Goal: Task Accomplishment & Management: Use online tool/utility

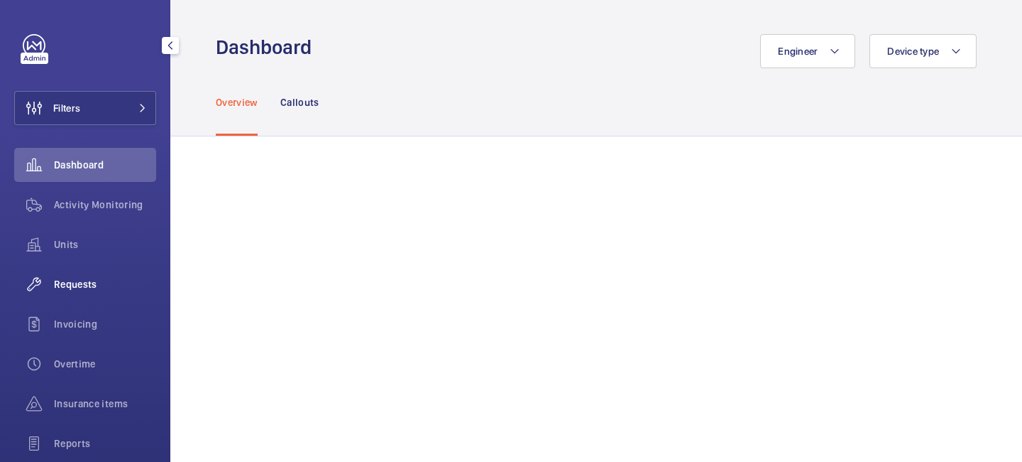
click at [95, 278] on span "Requests" at bounding box center [105, 284] width 102 height 14
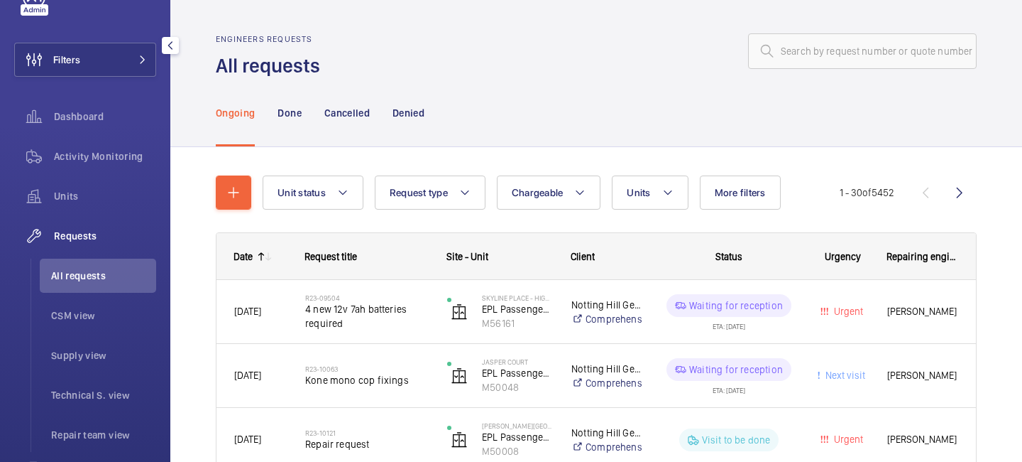
scroll to position [53, 0]
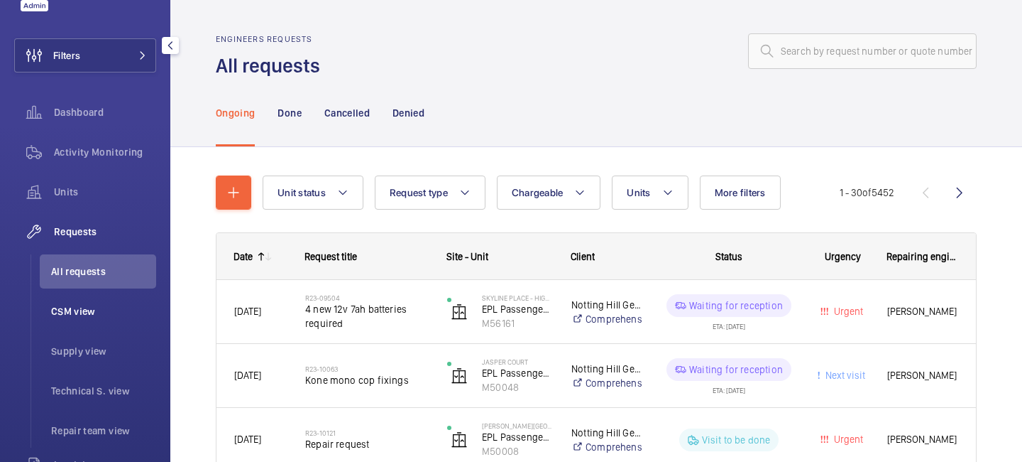
click at [87, 317] on span "CSM view" at bounding box center [103, 311] width 105 height 14
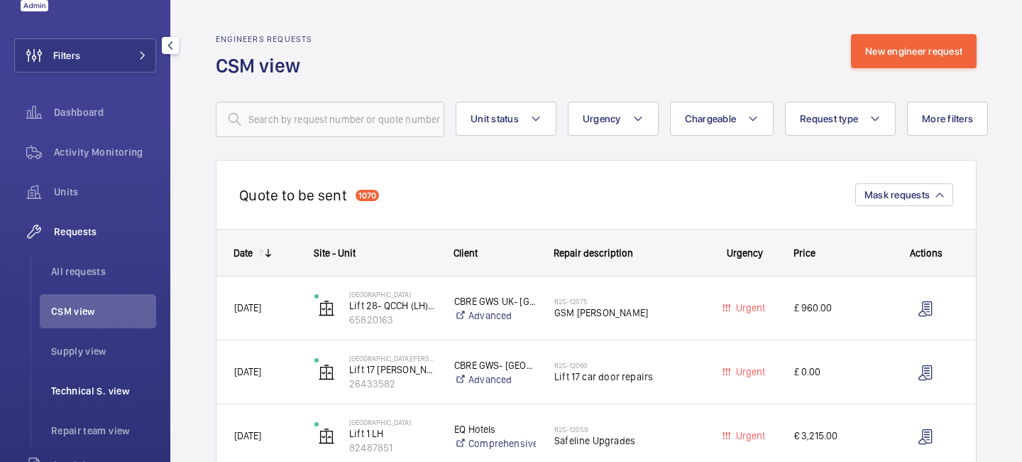
click at [102, 385] on span "Technical S. view" at bounding box center [103, 390] width 105 height 14
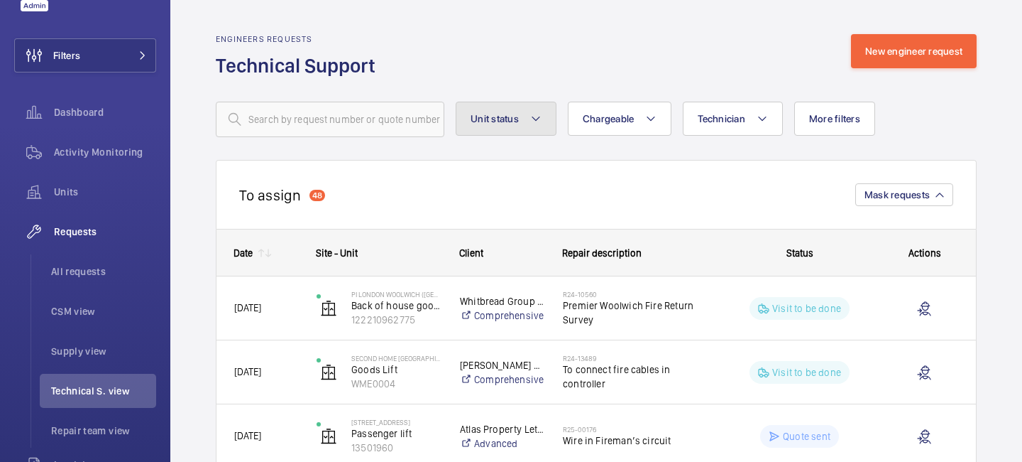
click at [544, 116] on button "Unit status" at bounding box center [506, 119] width 101 height 34
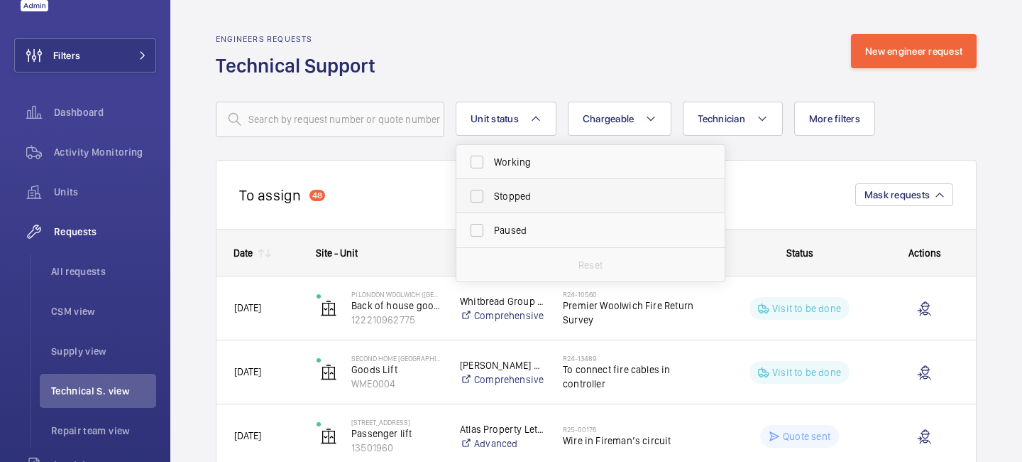
click at [530, 190] on span "Stopped" at bounding box center [591, 196] width 195 height 14
click at [491, 190] on input "Stopped" at bounding box center [477, 196] width 28 height 28
checkbox input "true"
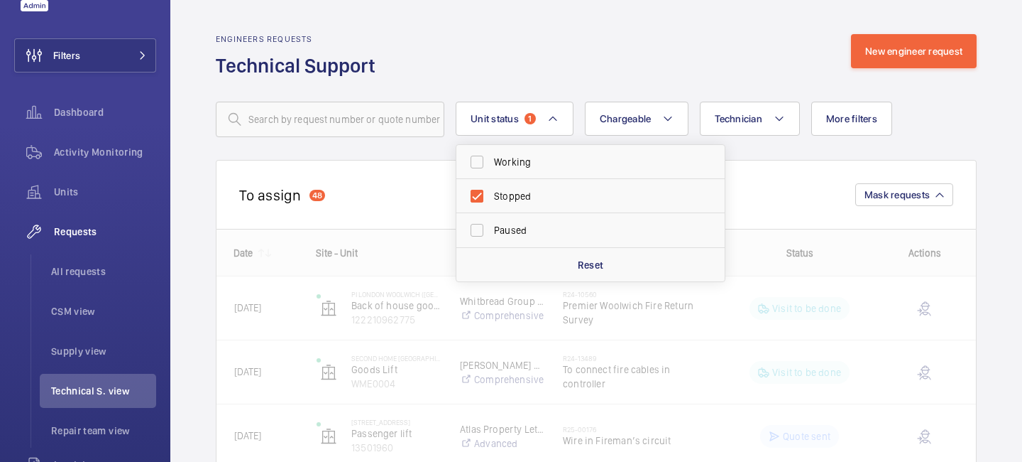
click at [558, 63] on div "Engineers requests Technical Support New engineer request" at bounding box center [596, 56] width 761 height 45
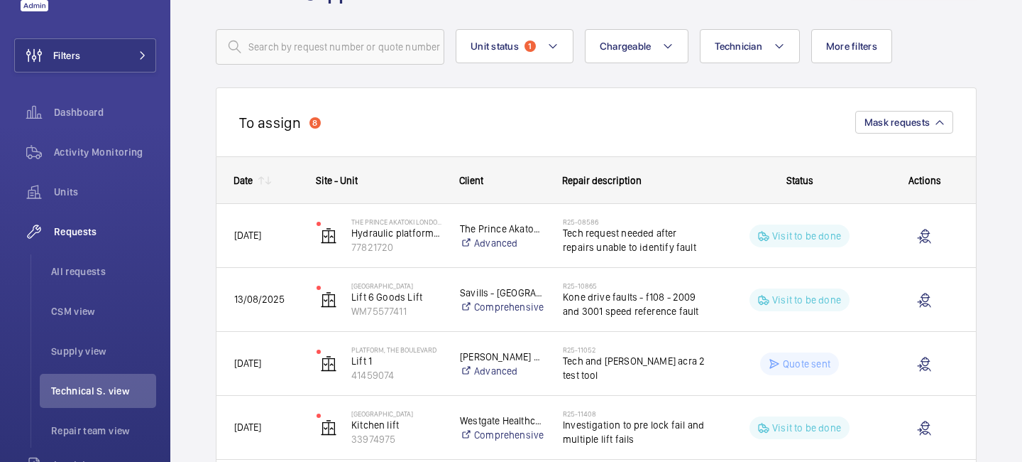
scroll to position [29, 0]
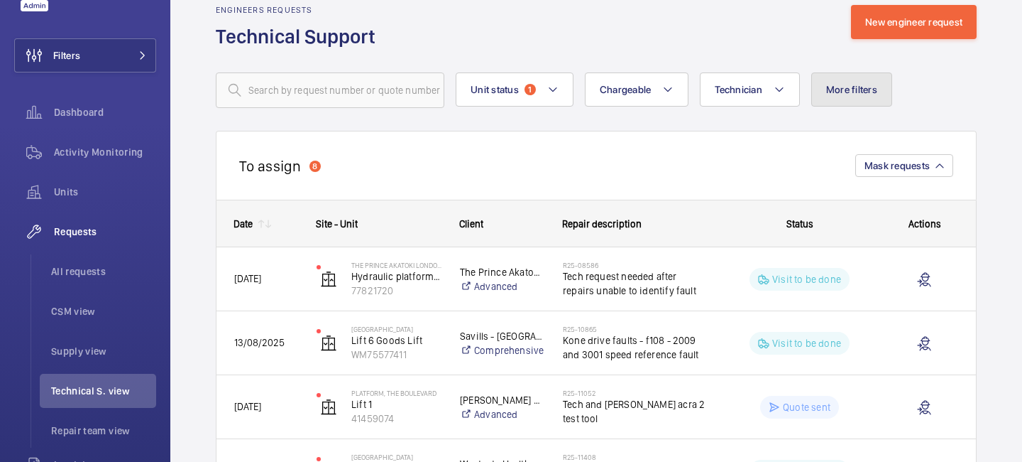
click at [839, 84] on span "More filters" at bounding box center [851, 89] width 51 height 11
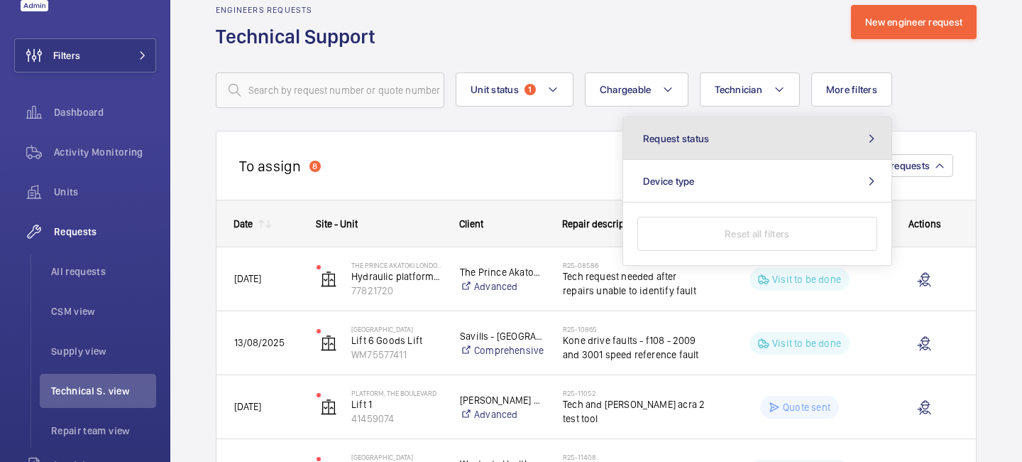
click at [777, 151] on button "Request status" at bounding box center [757, 138] width 268 height 43
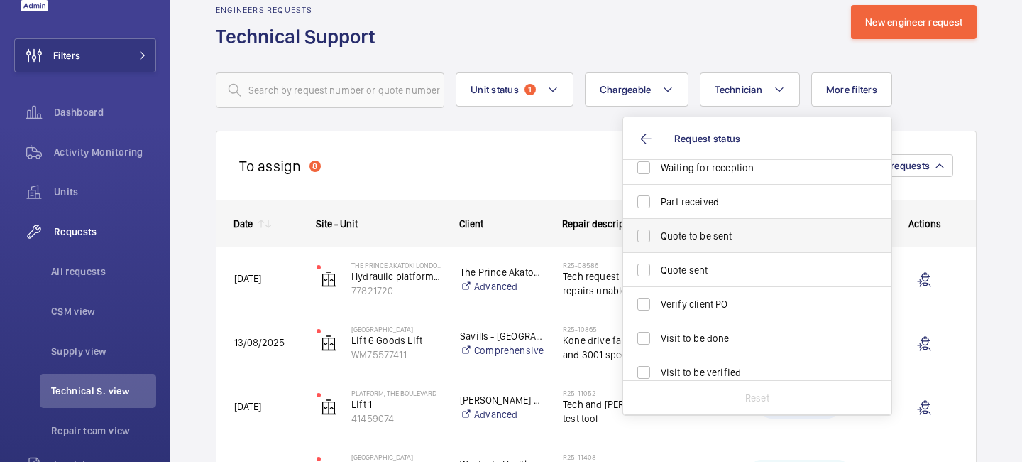
scroll to position [189, 0]
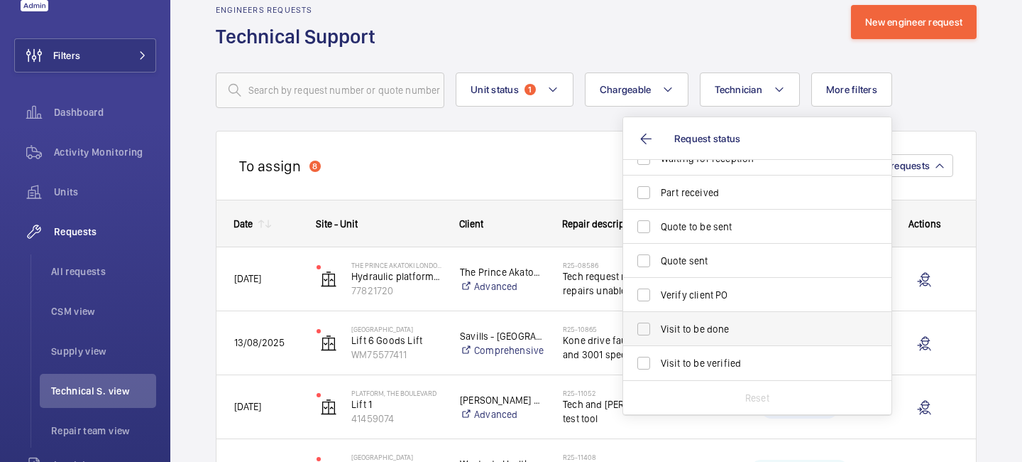
click at [701, 331] on span "Visit to be done" at bounding box center [758, 329] width 195 height 14
click at [658, 331] on input "Visit to be done" at bounding box center [644, 329] width 28 height 28
checkbox input "true"
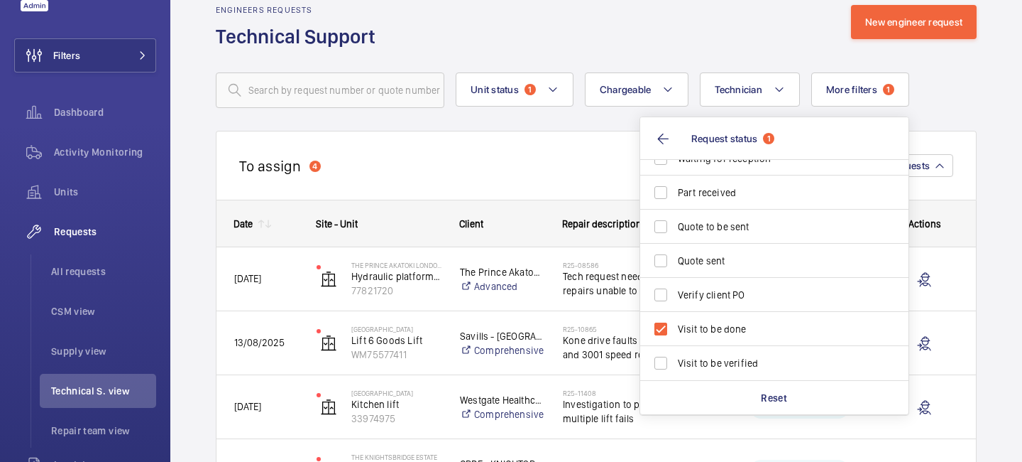
click at [938, 109] on wm-front-repair-requests-business-view "Engineers requests Technical Support New engineer request Unit status 1 Chargea…" at bounding box center [596, 458] width 761 height 906
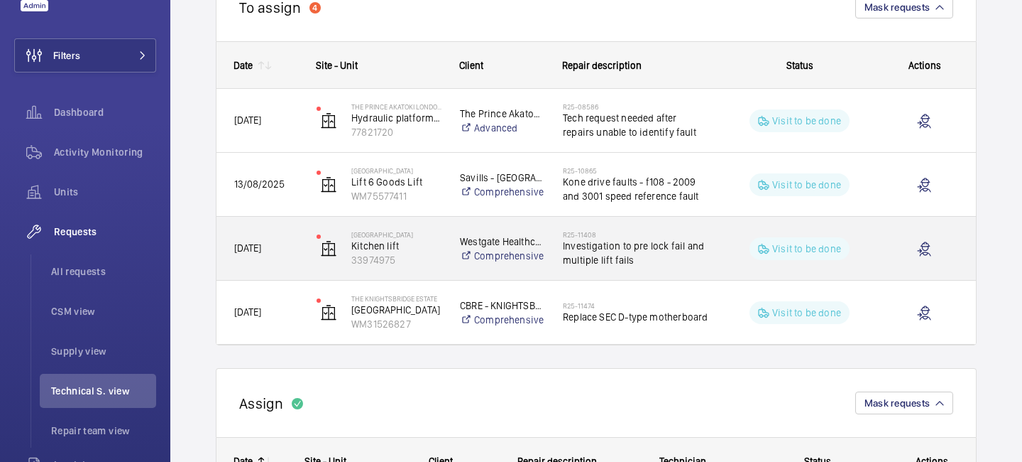
scroll to position [190, 0]
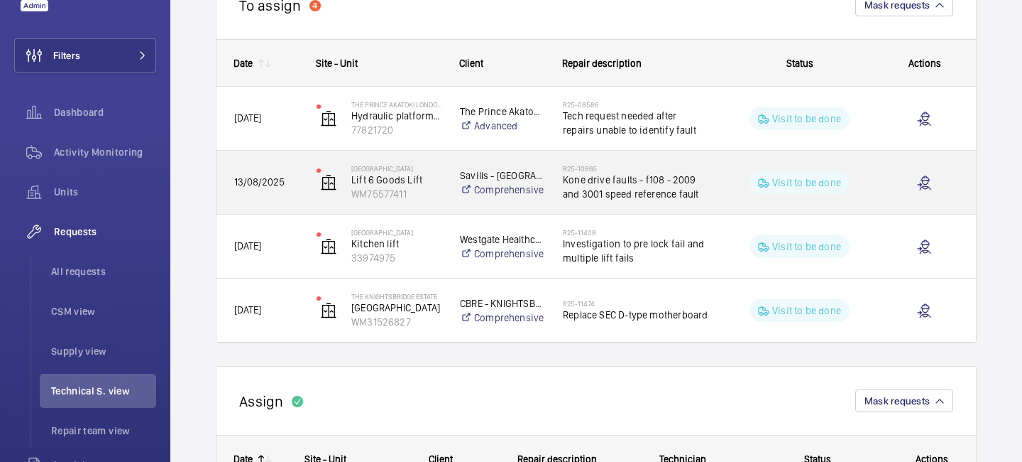
click at [735, 209] on div "Visit to be done" at bounding box center [791, 182] width 164 height 63
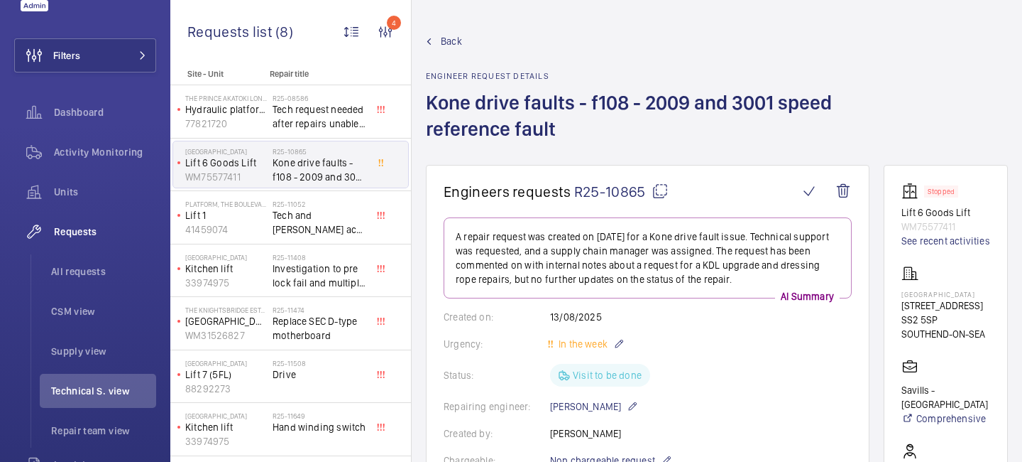
click at [448, 38] on span "Back" at bounding box center [451, 41] width 21 height 14
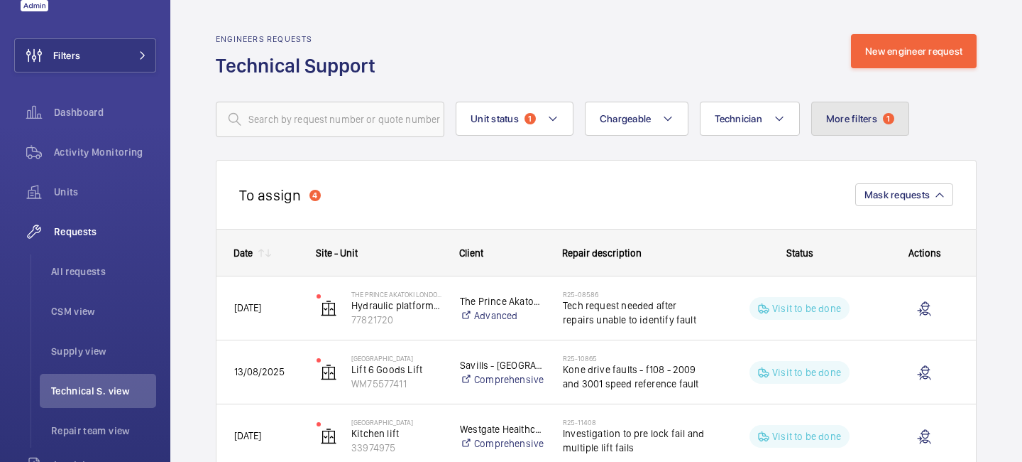
click at [846, 134] on button "More filters 1" at bounding box center [861, 119] width 98 height 34
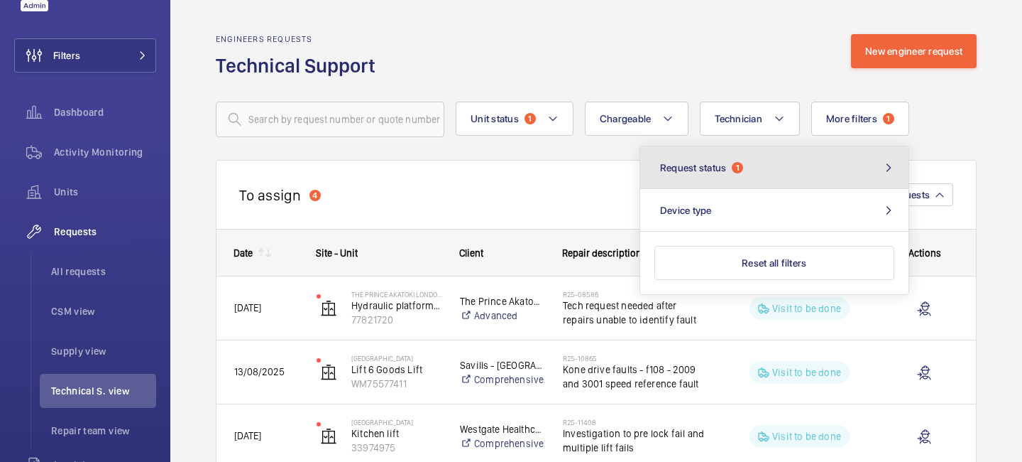
click at [884, 162] on mat-icon at bounding box center [888, 167] width 17 height 11
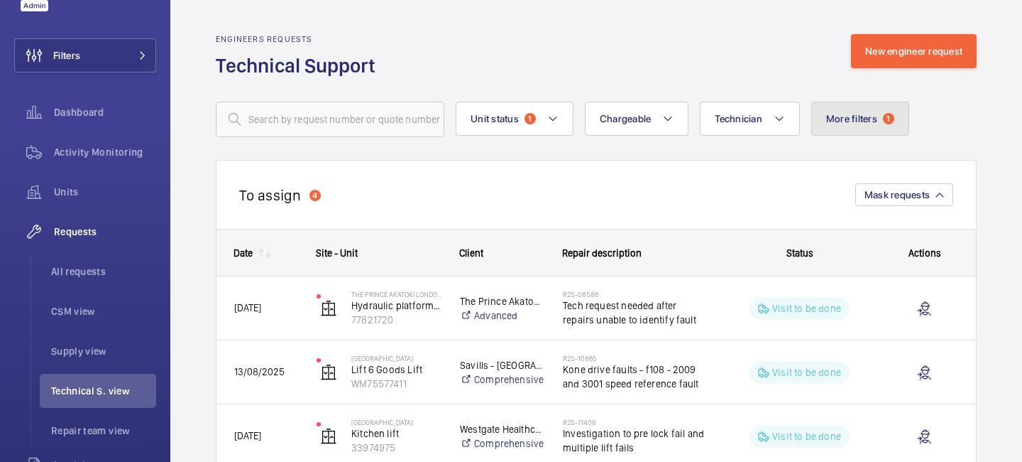
click at [877, 129] on button "More filters 1" at bounding box center [861, 119] width 98 height 34
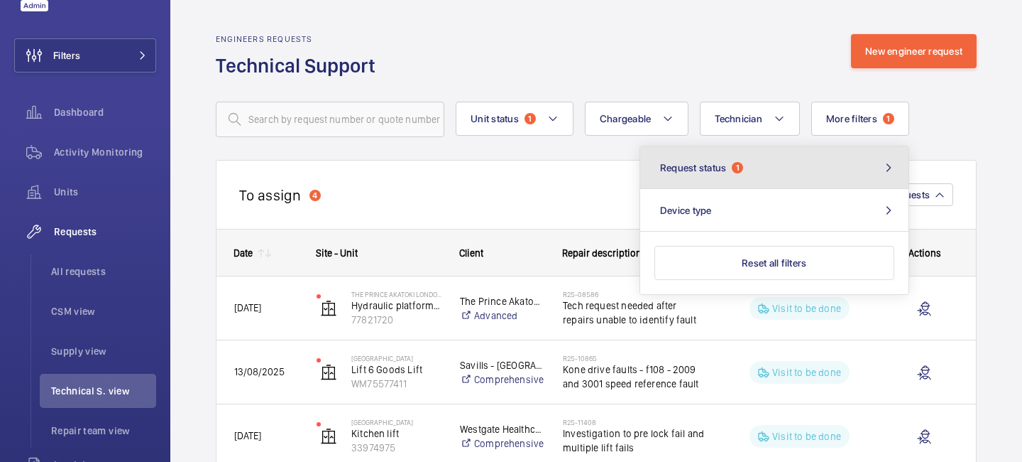
click at [845, 158] on button "Request status 1" at bounding box center [774, 167] width 268 height 43
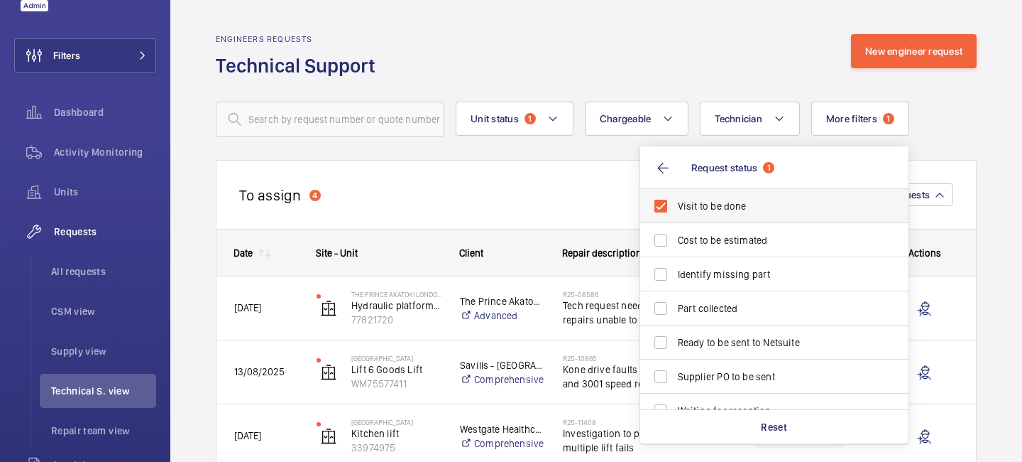
click at [720, 212] on span "Visit to be done" at bounding box center [775, 206] width 195 height 14
click at [675, 212] on input "Visit to be done" at bounding box center [661, 206] width 28 height 28
checkbox input "false"
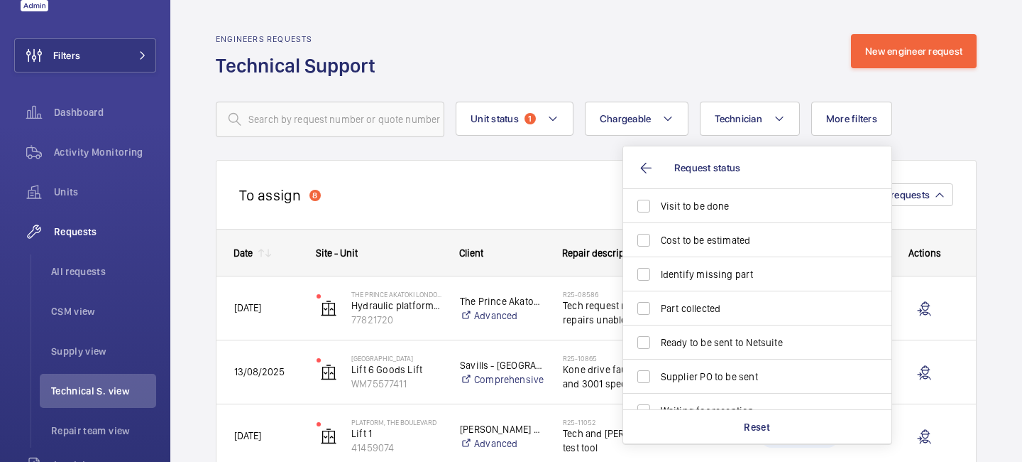
click at [567, 201] on div "To assign 8 Mask requests" at bounding box center [596, 194] width 761 height 69
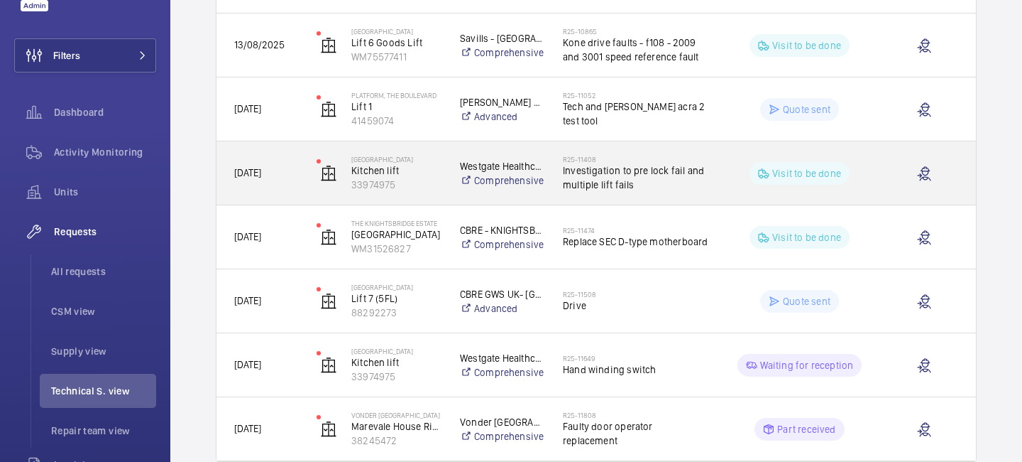
scroll to position [388, 0]
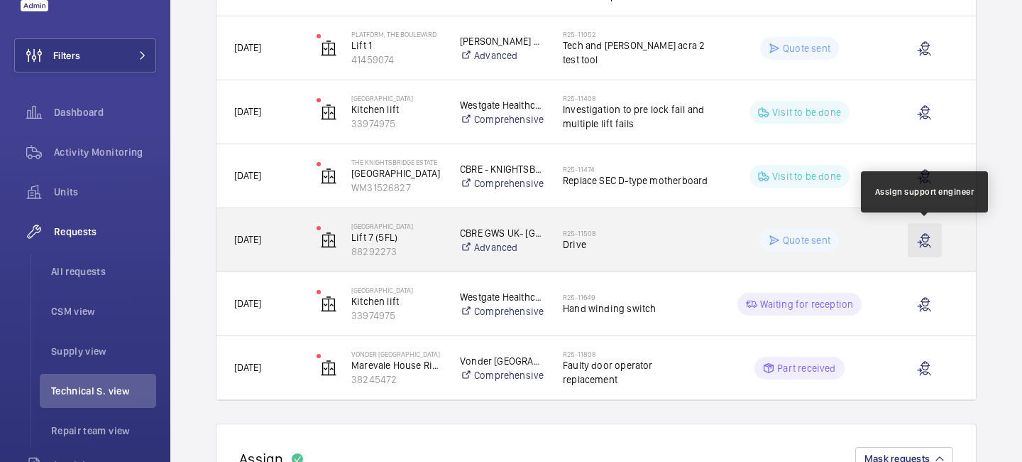
click at [924, 246] on wm-front-icon-button at bounding box center [925, 240] width 34 height 34
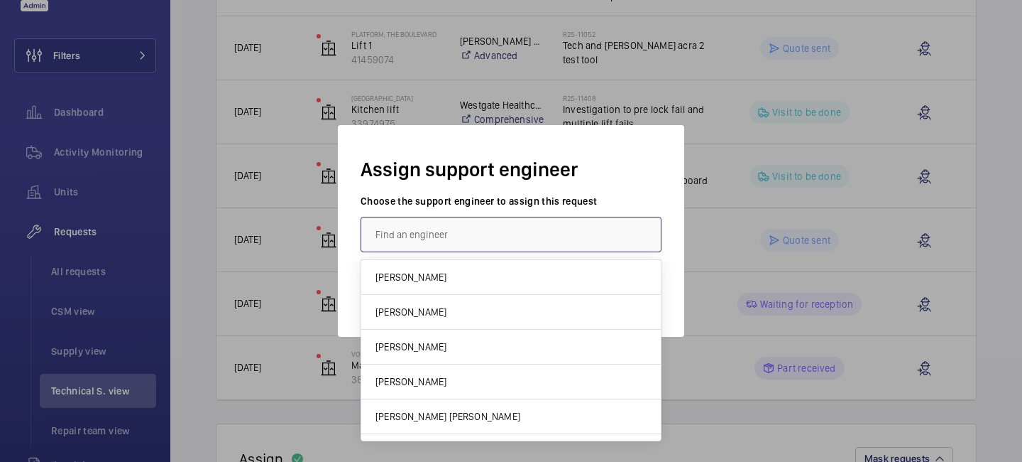
click at [530, 241] on input "text" at bounding box center [511, 235] width 301 height 36
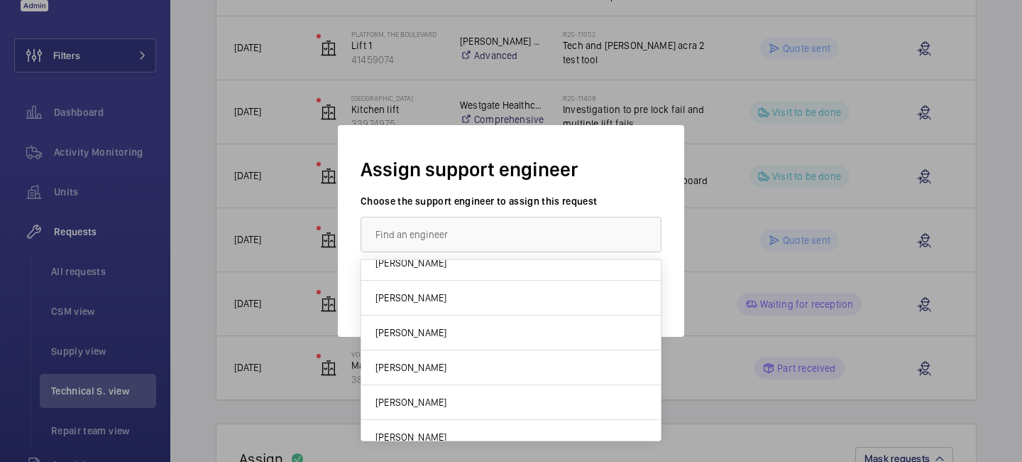
click at [734, 268] on div at bounding box center [511, 231] width 1022 height 462
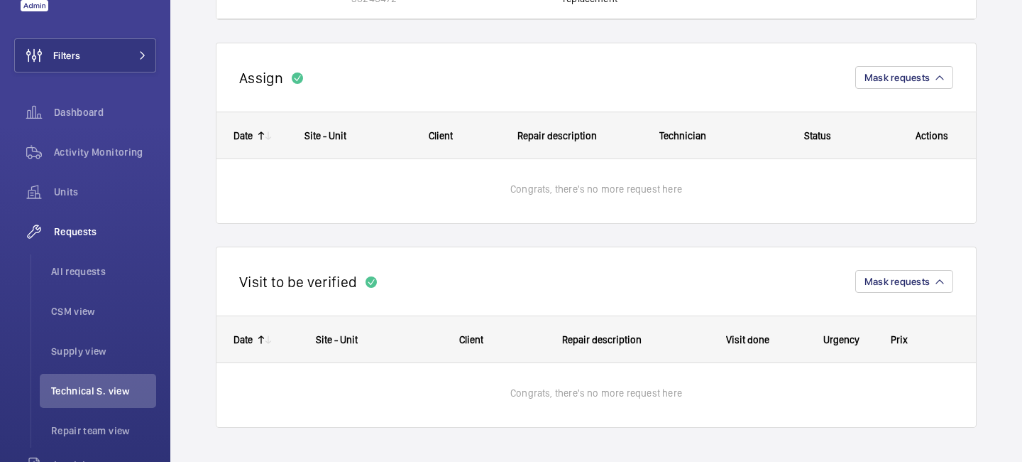
scroll to position [727, 0]
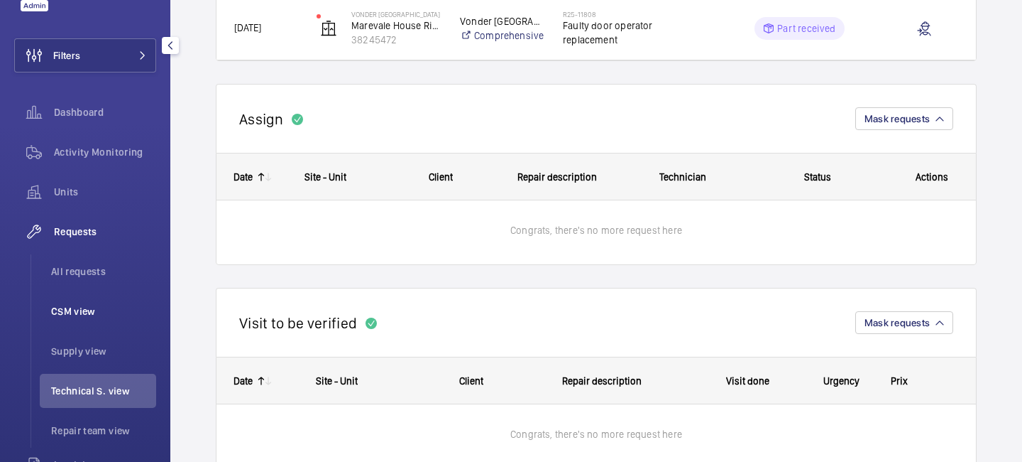
click at [80, 301] on li "CSM view" at bounding box center [98, 311] width 116 height 34
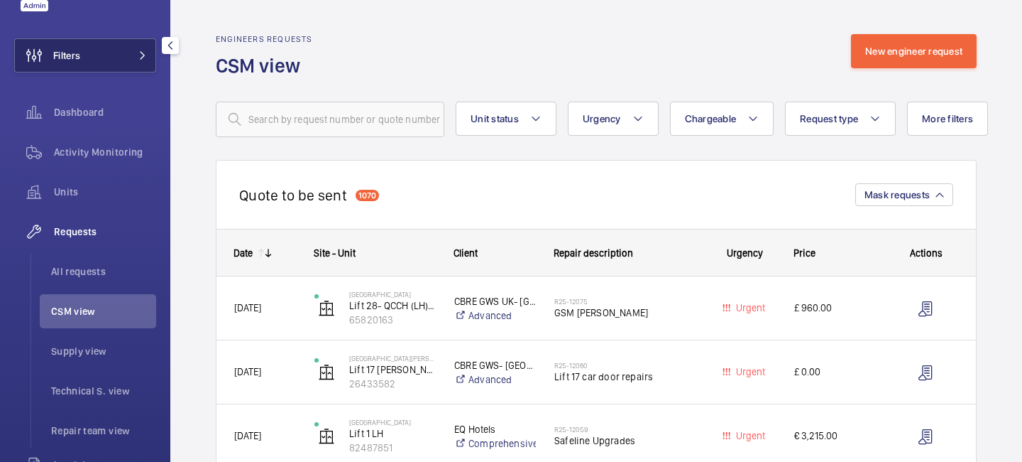
click at [153, 60] on button "Filters" at bounding box center [85, 55] width 142 height 34
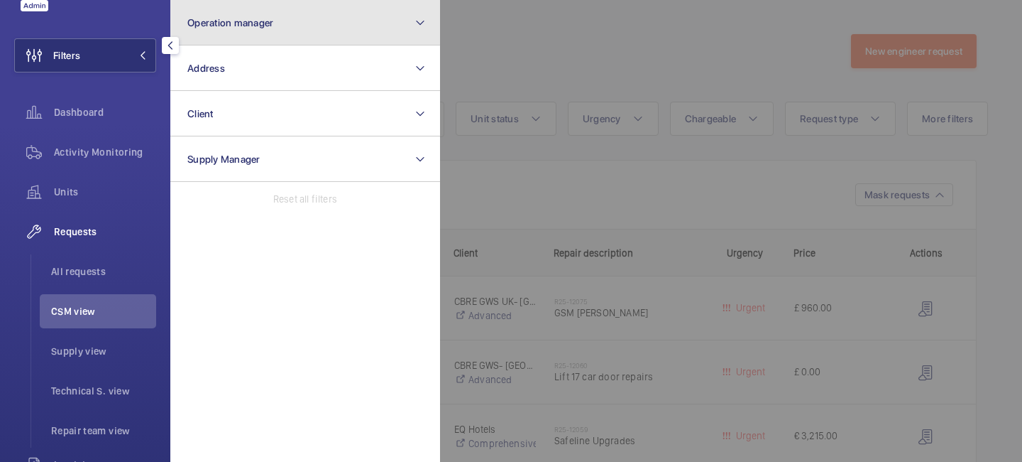
click at [216, 31] on button "Operation manager" at bounding box center [305, 22] width 270 height 45
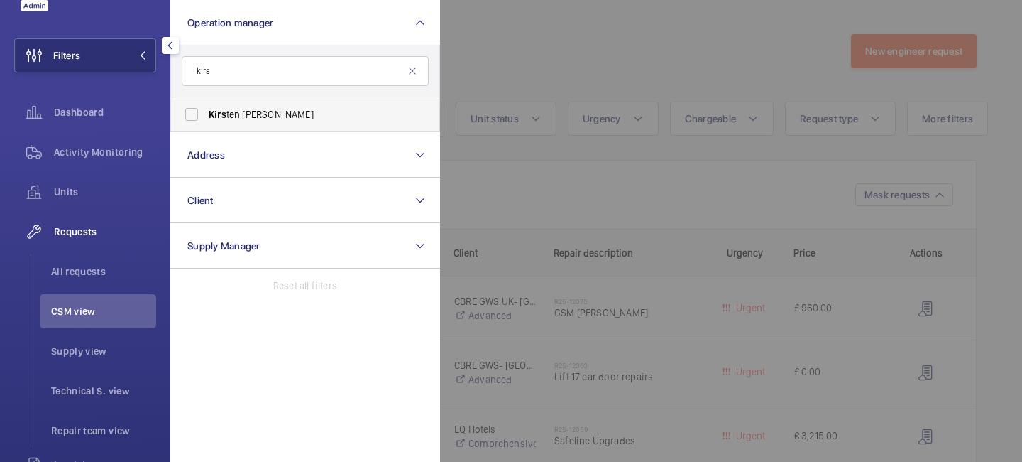
type input "kirs"
click at [243, 111] on span "Kirs ten [PERSON_NAME]" at bounding box center [306, 114] width 195 height 14
click at [206, 111] on input "Kirs ten [PERSON_NAME]" at bounding box center [192, 114] width 28 height 28
checkbox input "true"
click at [519, 58] on div at bounding box center [951, 231] width 1022 height 462
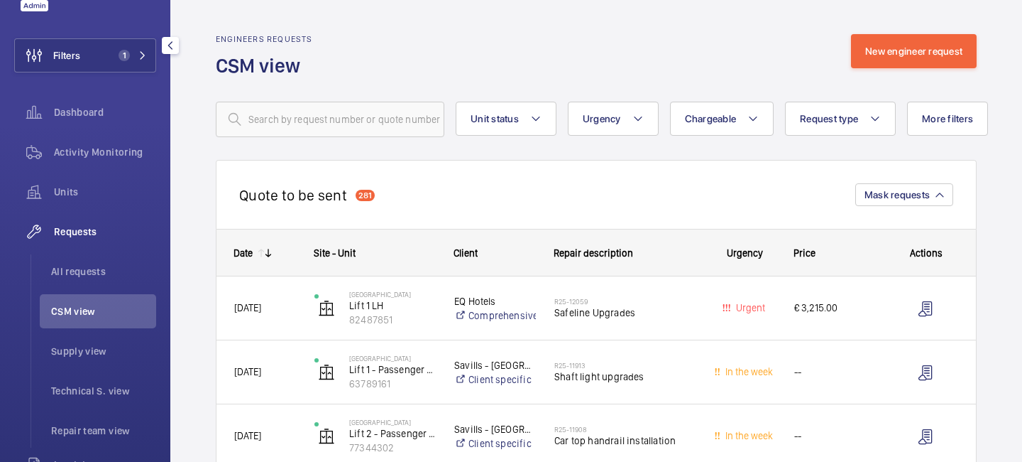
click at [268, 259] on wm-front-sortable-header-cell "Date" at bounding box center [257, 252] width 80 height 45
click at [262, 253] on mat-icon at bounding box center [261, 252] width 11 height 11
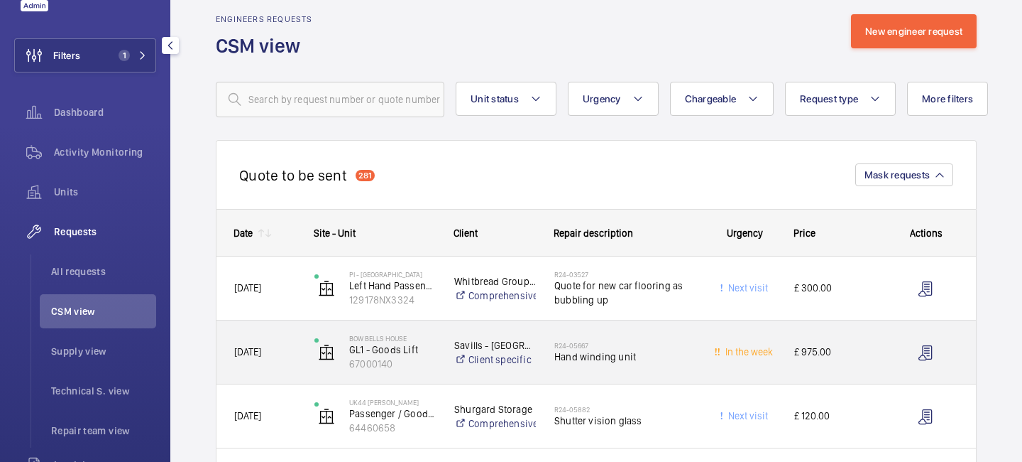
scroll to position [23, 0]
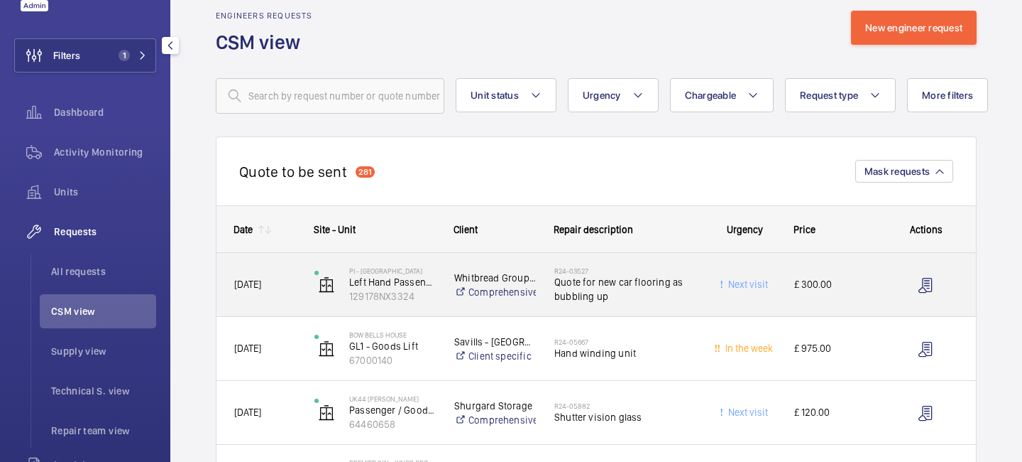
click at [816, 305] on div "£ 300.00" at bounding box center [826, 284] width 99 height 45
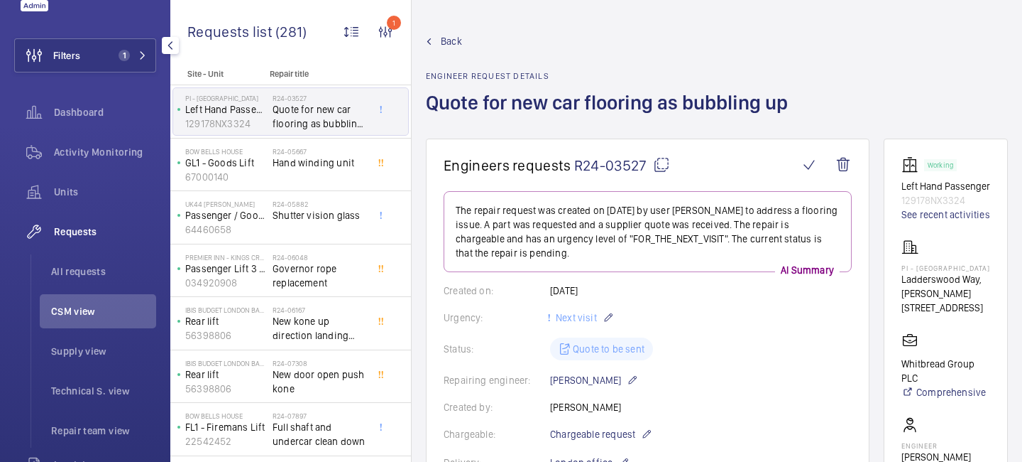
click at [456, 41] on span "Back" at bounding box center [451, 41] width 21 height 14
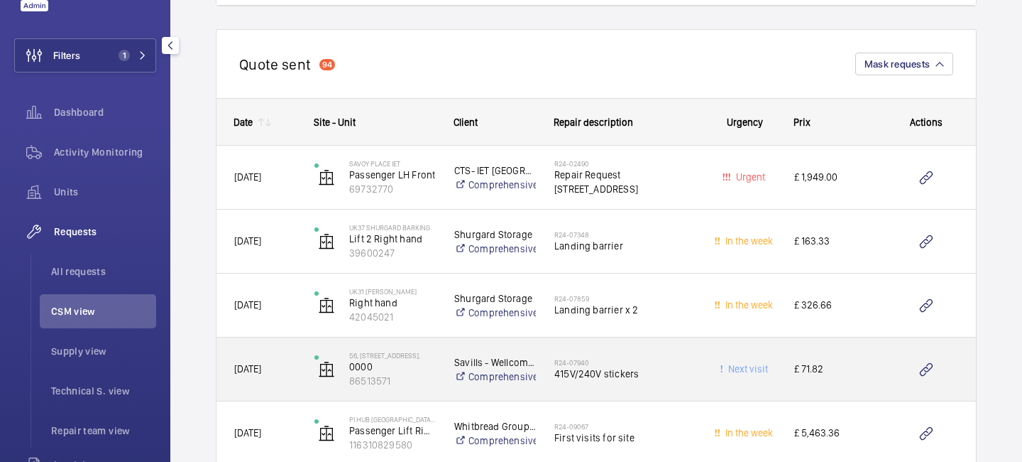
scroll to position [1615, 0]
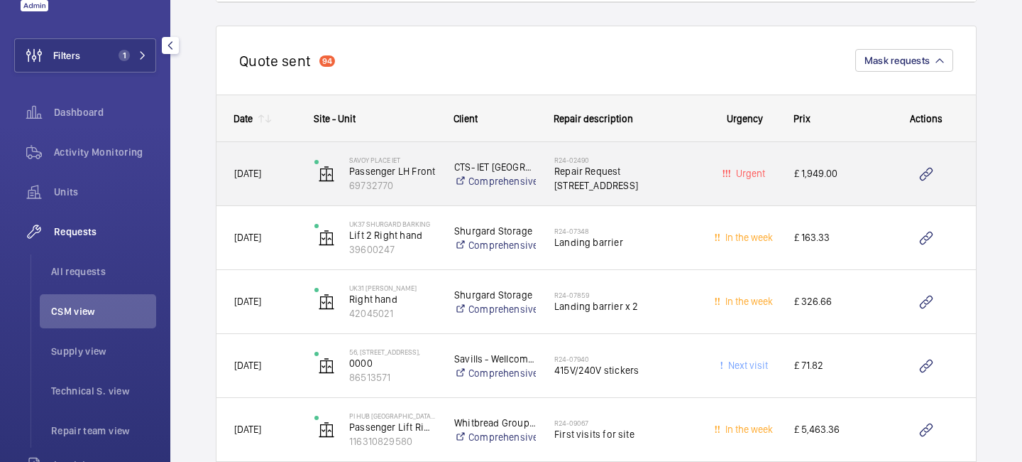
click at [812, 186] on div "£ 1,949.00" at bounding box center [826, 173] width 99 height 45
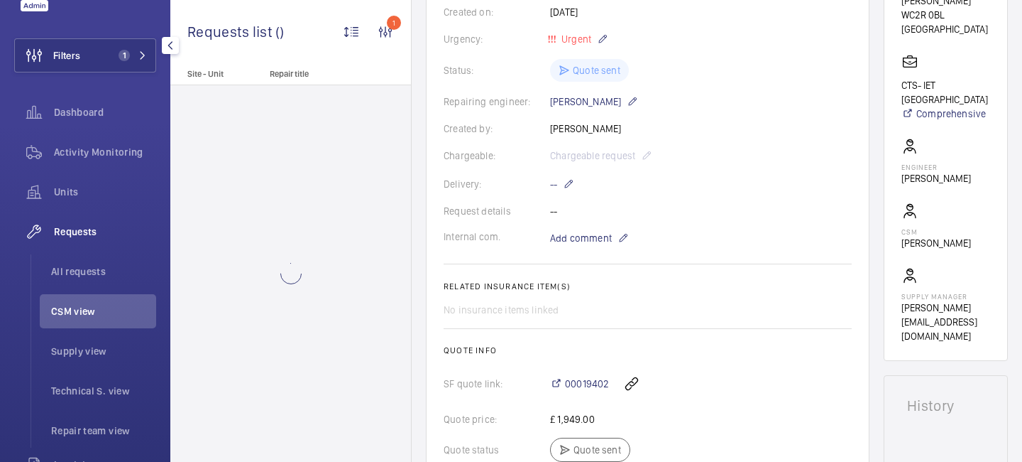
scroll to position [452, 0]
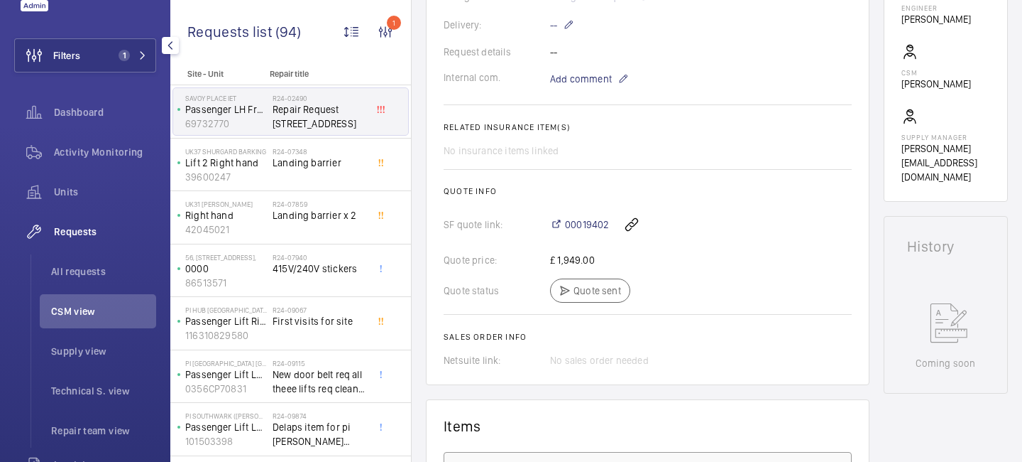
click at [582, 217] on div "00019402" at bounding box center [701, 224] width 302 height 34
click at [575, 229] on span "00019402" at bounding box center [587, 224] width 44 height 14
click at [172, 43] on mat-icon "button" at bounding box center [170, 45] width 17 height 11
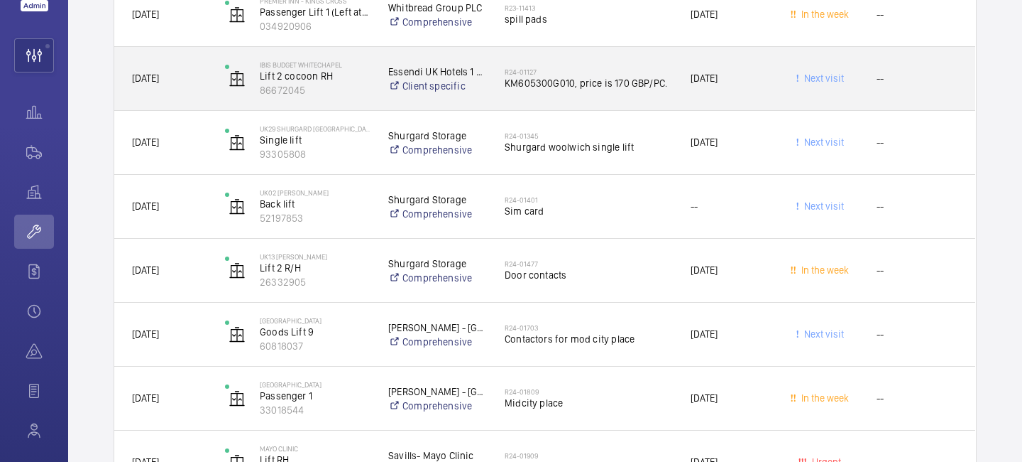
scroll to position [4285, 0]
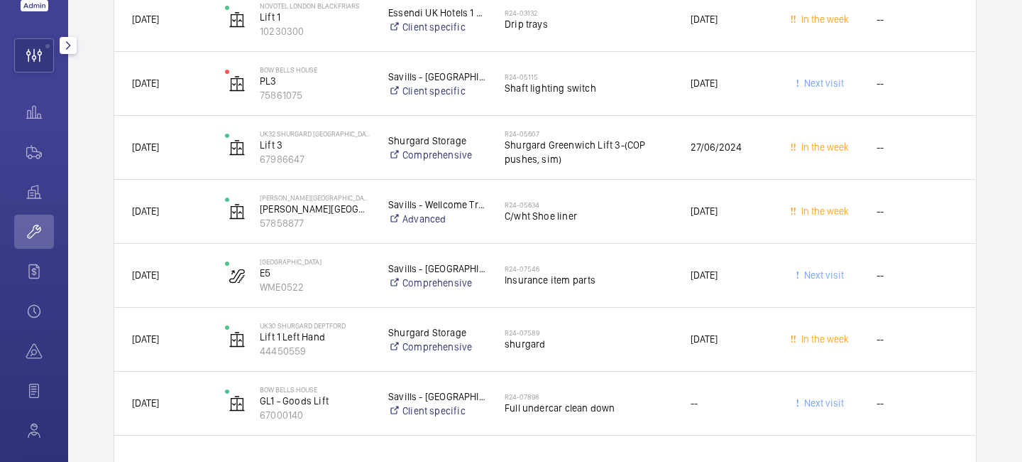
click at [67, 43] on mat-icon "button" at bounding box center [68, 45] width 17 height 11
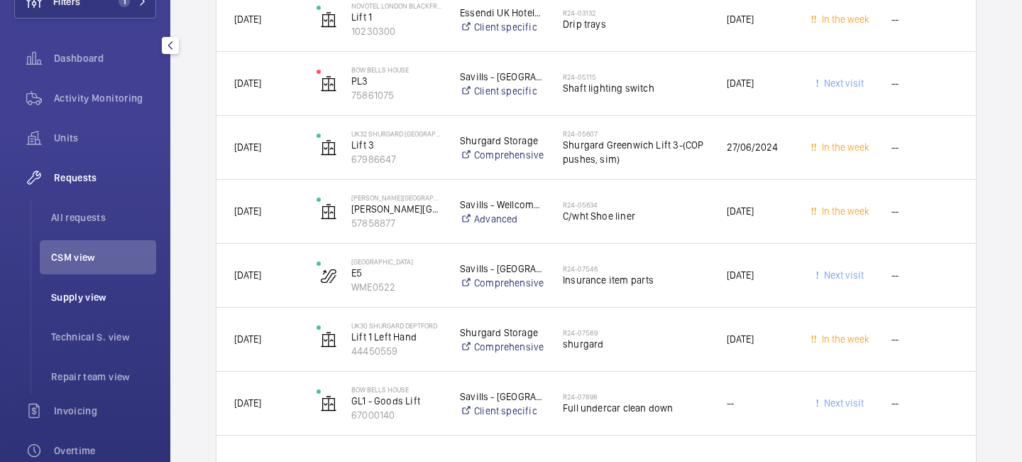
scroll to position [109, 0]
click at [104, 375] on span "Repair team view" at bounding box center [103, 374] width 105 height 14
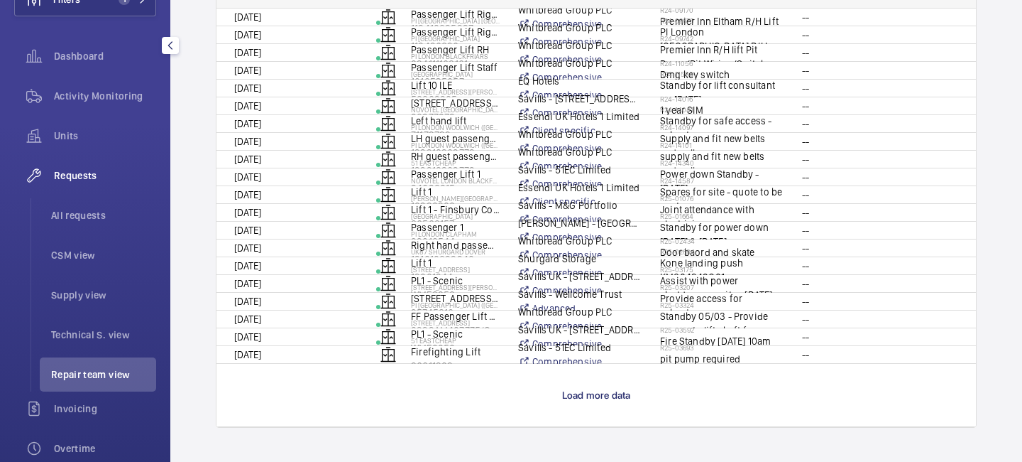
scroll to position [647, 0]
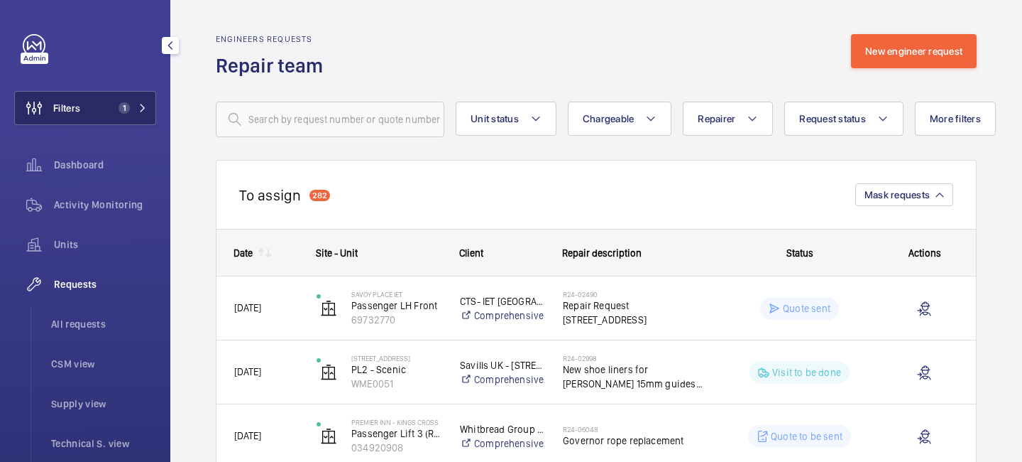
click at [141, 105] on mat-icon at bounding box center [142, 108] width 9 height 9
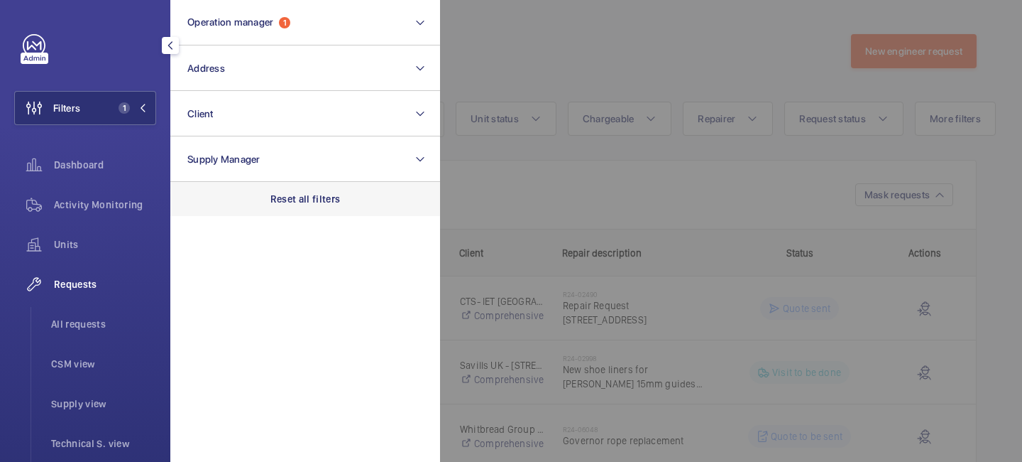
click at [299, 202] on p "Reset all filters" at bounding box center [306, 199] width 70 height 14
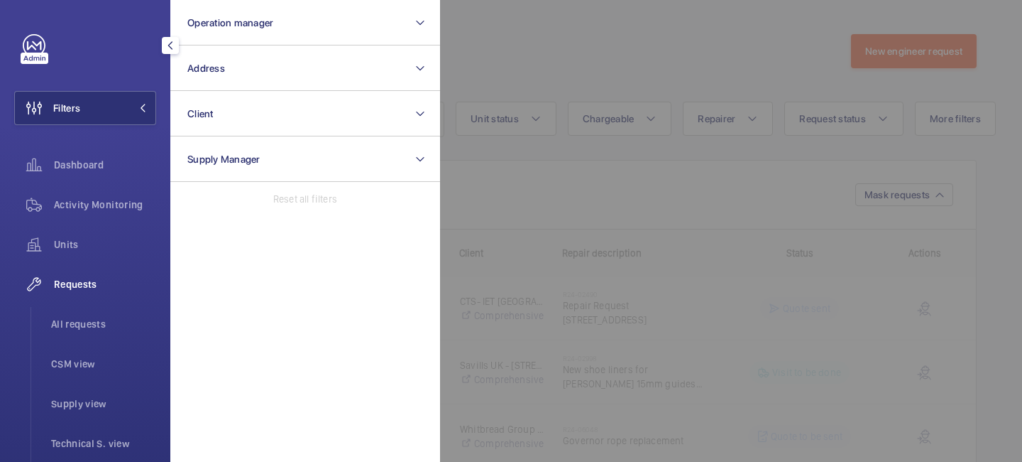
click at [503, 251] on div at bounding box center [951, 231] width 1022 height 462
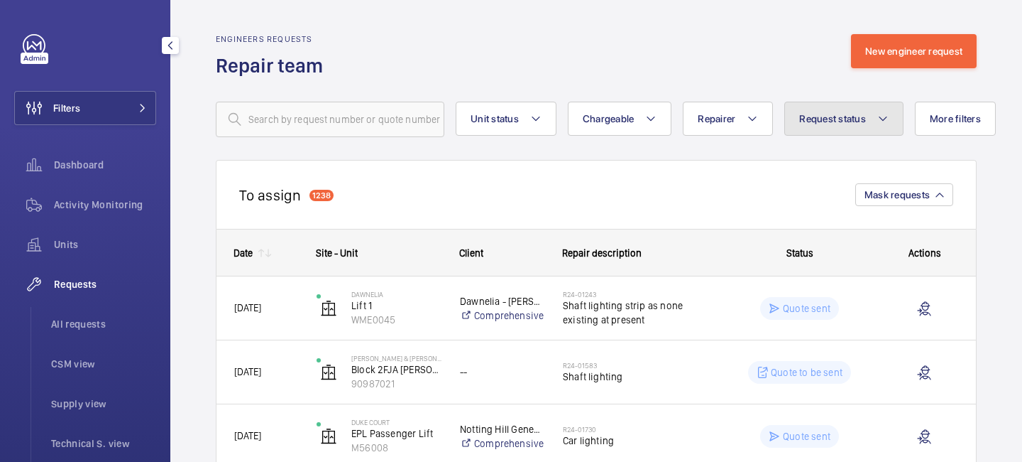
click at [880, 114] on mat-icon at bounding box center [883, 118] width 11 height 17
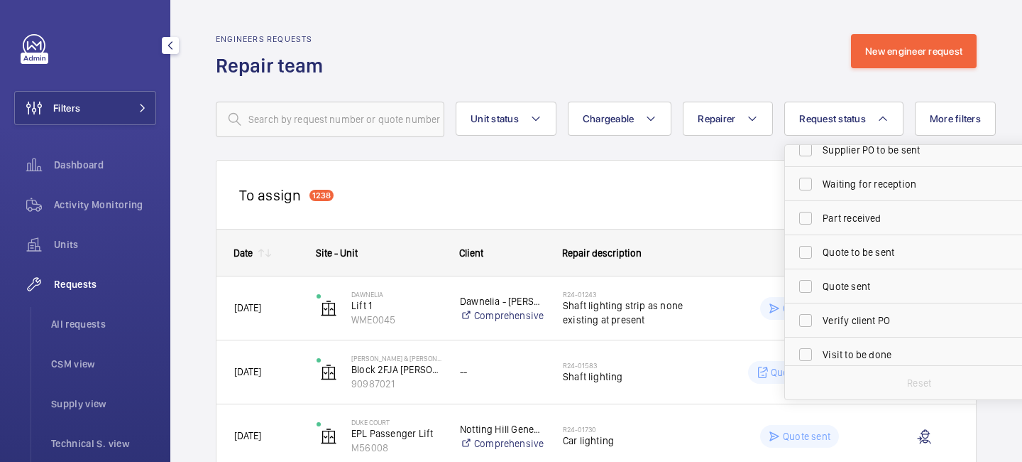
scroll to position [189, 0]
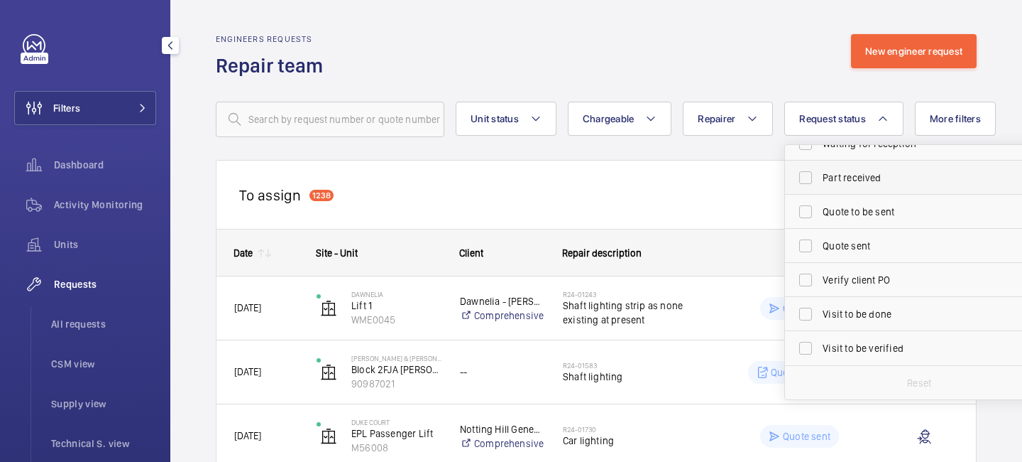
click at [809, 185] on label "Part received" at bounding box center [908, 177] width 247 height 34
click at [809, 185] on input "Part received" at bounding box center [806, 177] width 28 height 28
checkbox input "true"
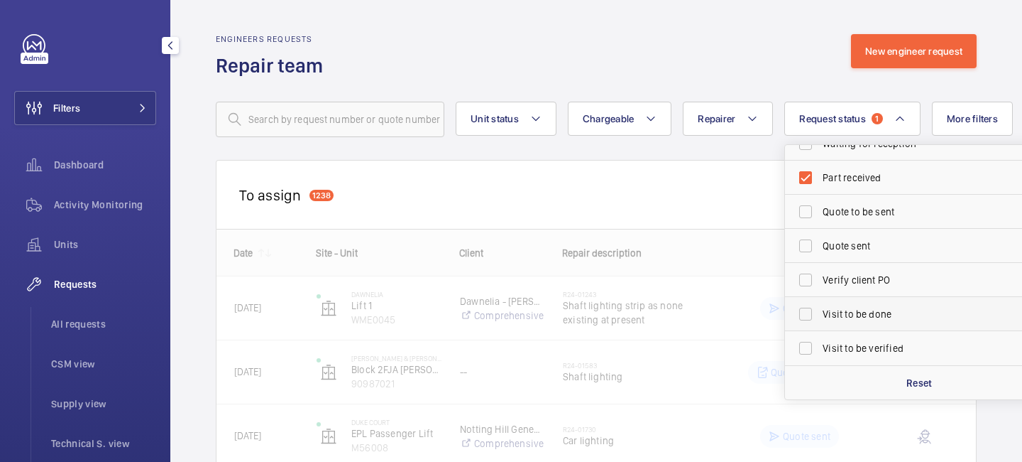
click at [809, 315] on label "Visit to be done" at bounding box center [908, 314] width 247 height 34
click at [809, 315] on input "Visit to be done" at bounding box center [806, 314] width 28 height 28
checkbox input "true"
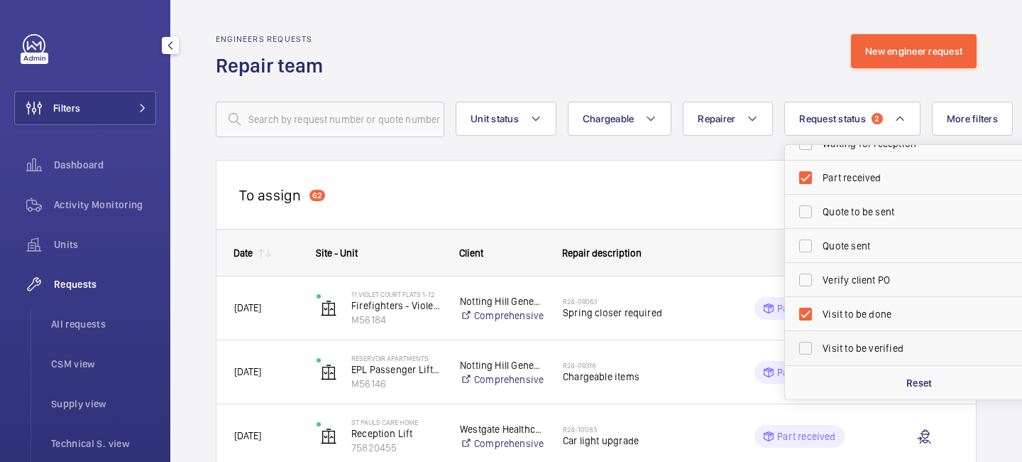
click at [808, 342] on label "Visit to be verified" at bounding box center [908, 348] width 247 height 34
click at [808, 342] on input "Visit to be verified" at bounding box center [806, 348] width 28 height 28
checkbox input "true"
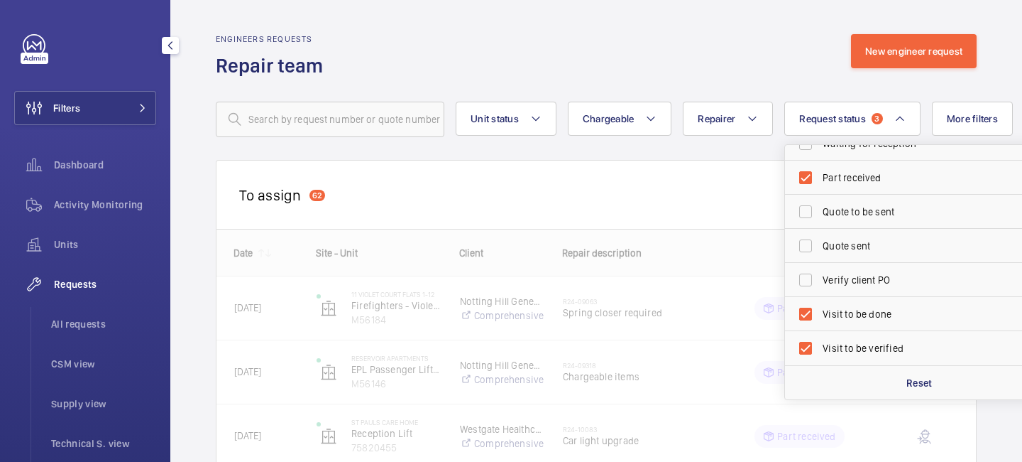
click at [693, 44] on div "Engineers requests Repair team New engineer request" at bounding box center [596, 56] width 761 height 45
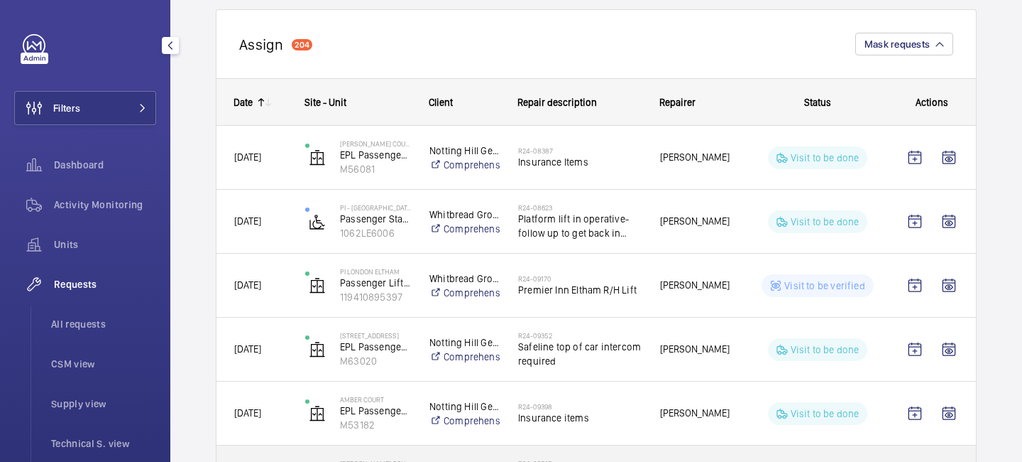
scroll to position [1503, 0]
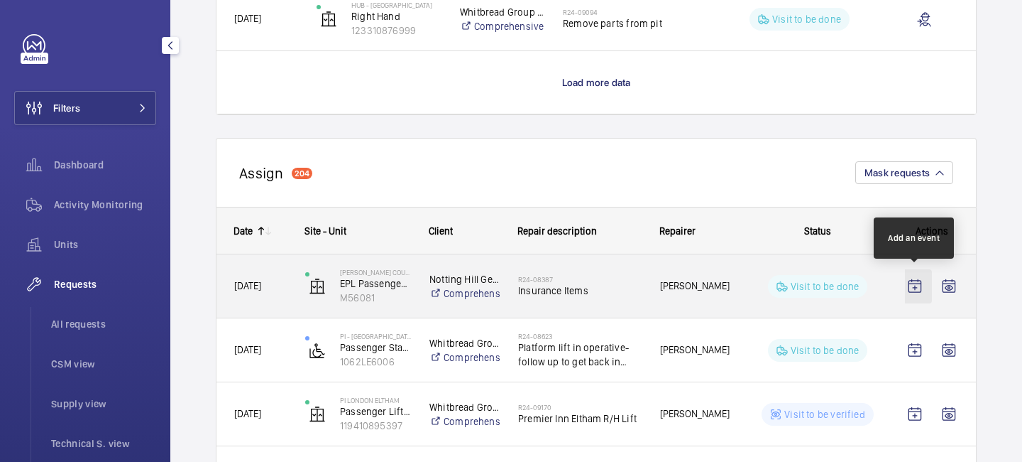
click at [914, 282] on wm-front-icon-button "Press SPACE to select this row." at bounding box center [915, 286] width 34 height 34
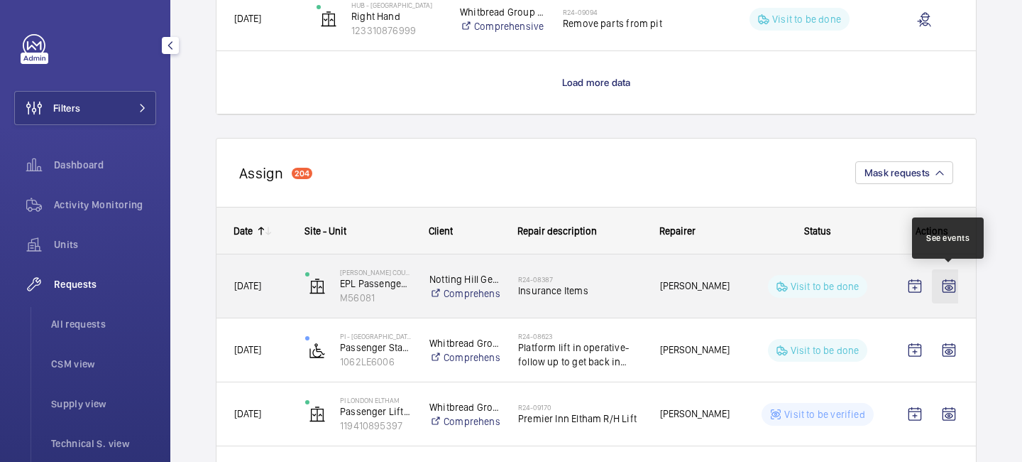
click at [948, 289] on wm-front-icon-button "Press SPACE to select this row." at bounding box center [949, 286] width 34 height 34
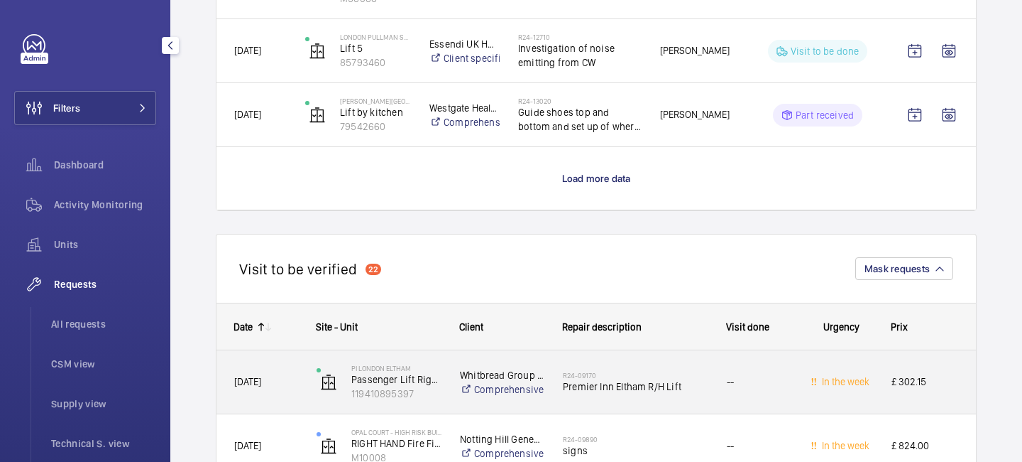
scroll to position [2922, 0]
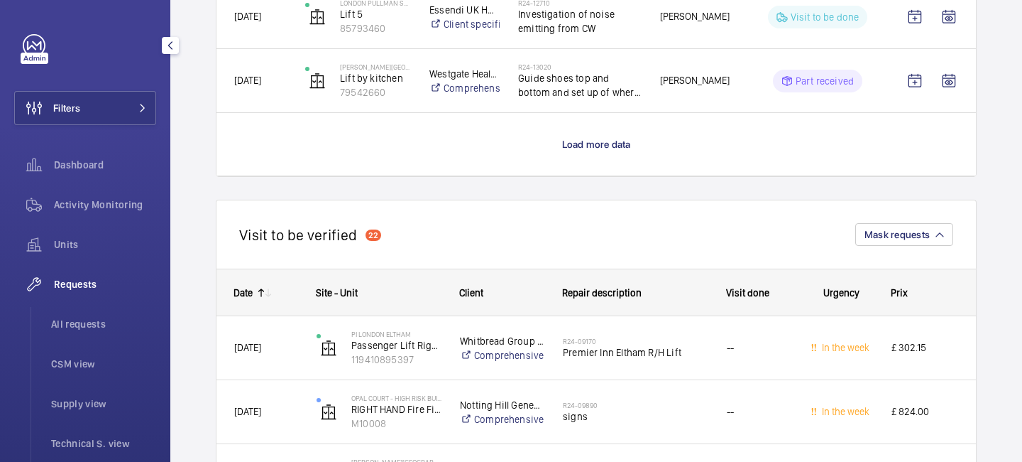
click at [264, 301] on wm-front-sortable-header-cell "Date" at bounding box center [258, 292] width 82 height 45
click at [264, 297] on mat-icon at bounding box center [268, 292] width 11 height 11
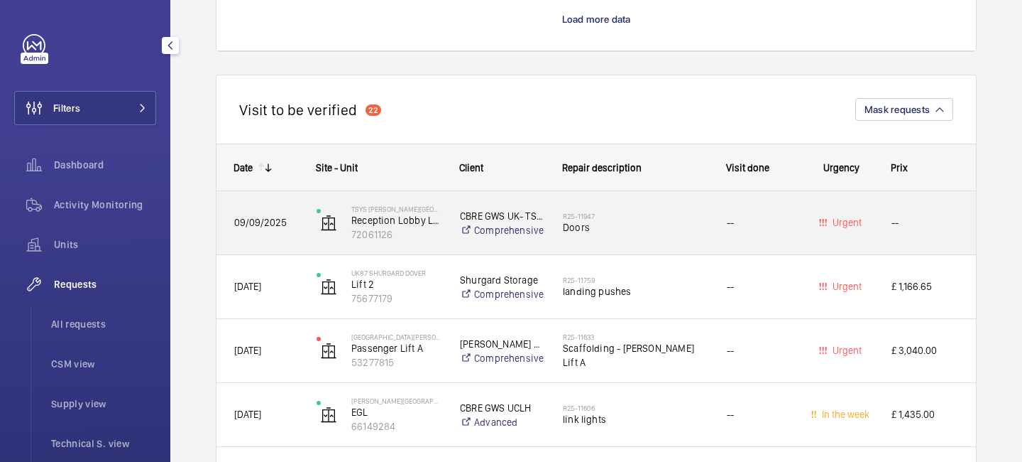
scroll to position [3054, 0]
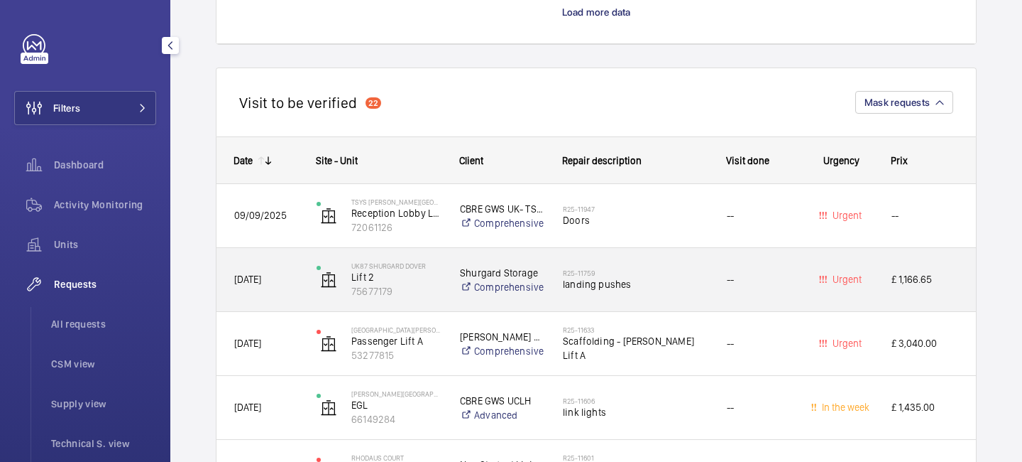
click at [670, 279] on span "landing pushes" at bounding box center [636, 284] width 146 height 14
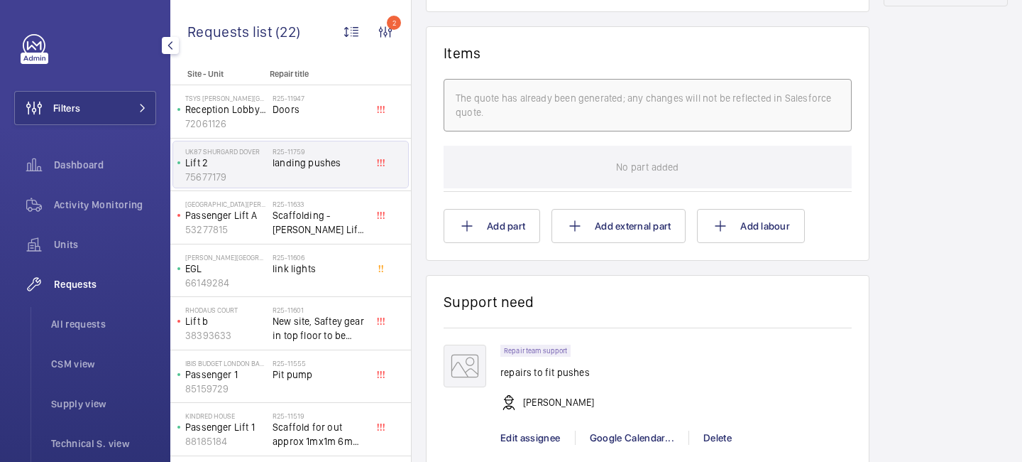
scroll to position [1209, 0]
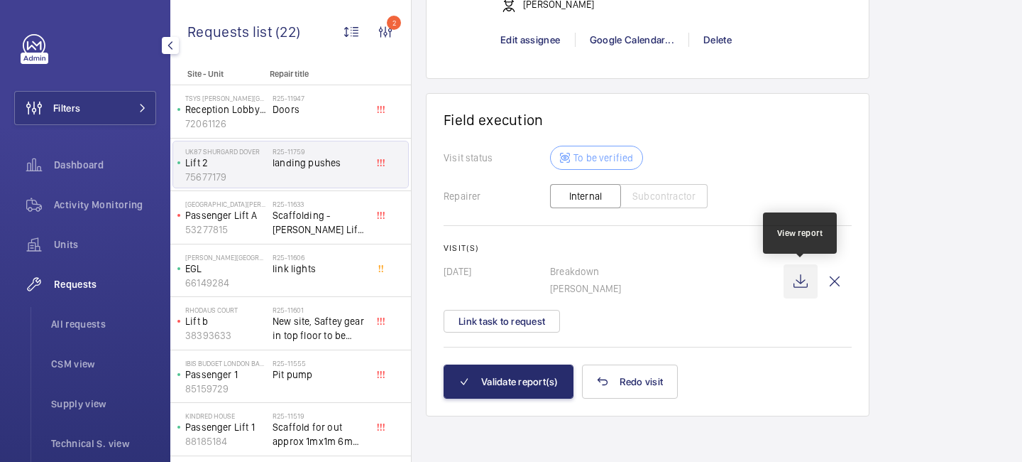
click at [803, 280] on wm-front-icon-button at bounding box center [801, 281] width 34 height 34
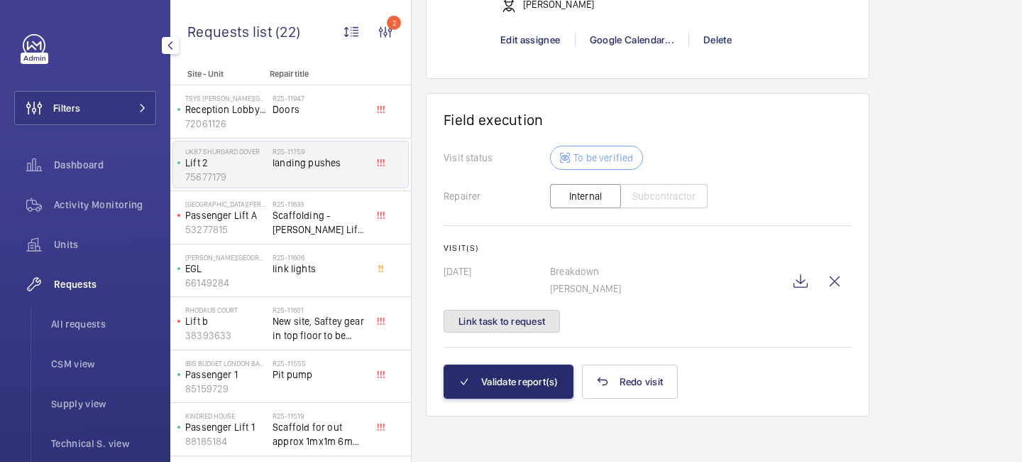
click at [530, 326] on button "Link task to request" at bounding box center [502, 321] width 116 height 23
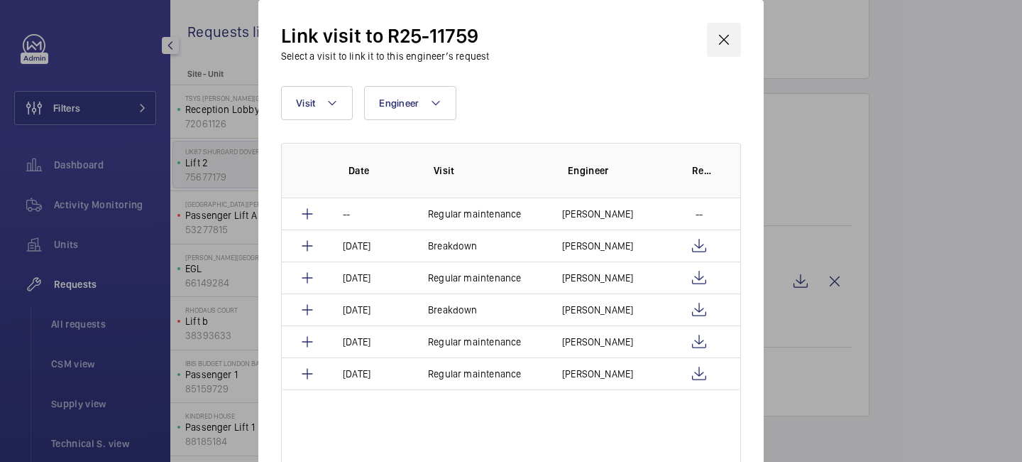
click at [727, 44] on wm-front-icon-button at bounding box center [724, 40] width 34 height 34
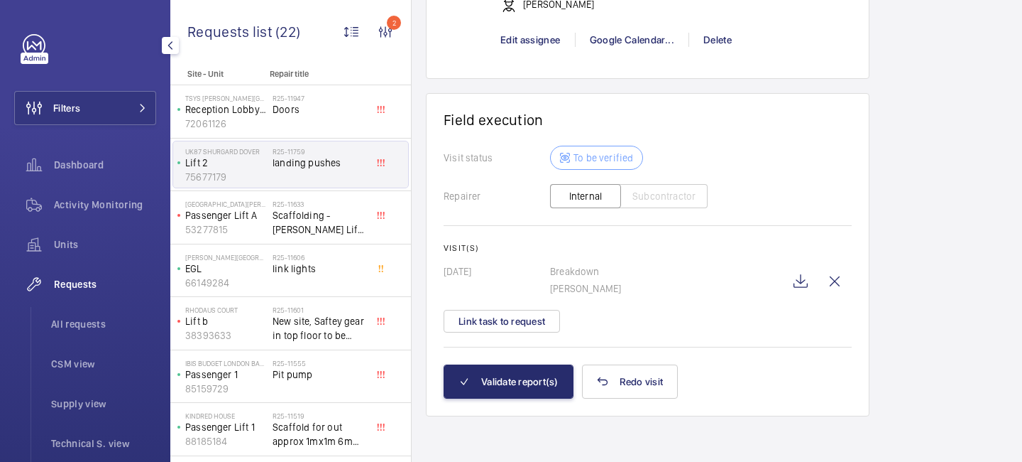
click at [165, 48] on mat-icon "button" at bounding box center [170, 45] width 17 height 11
